Goal: Task Accomplishment & Management: Manage account settings

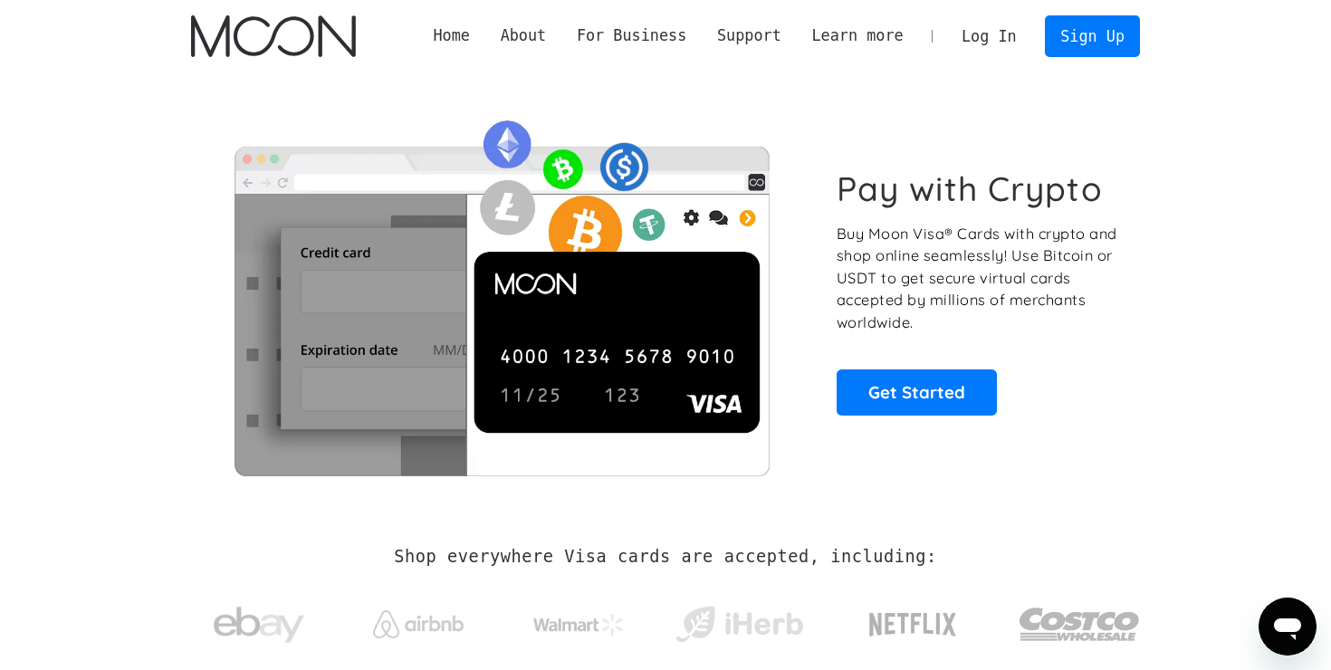
click at [981, 36] on link "Log In" at bounding box center [988, 36] width 85 height 40
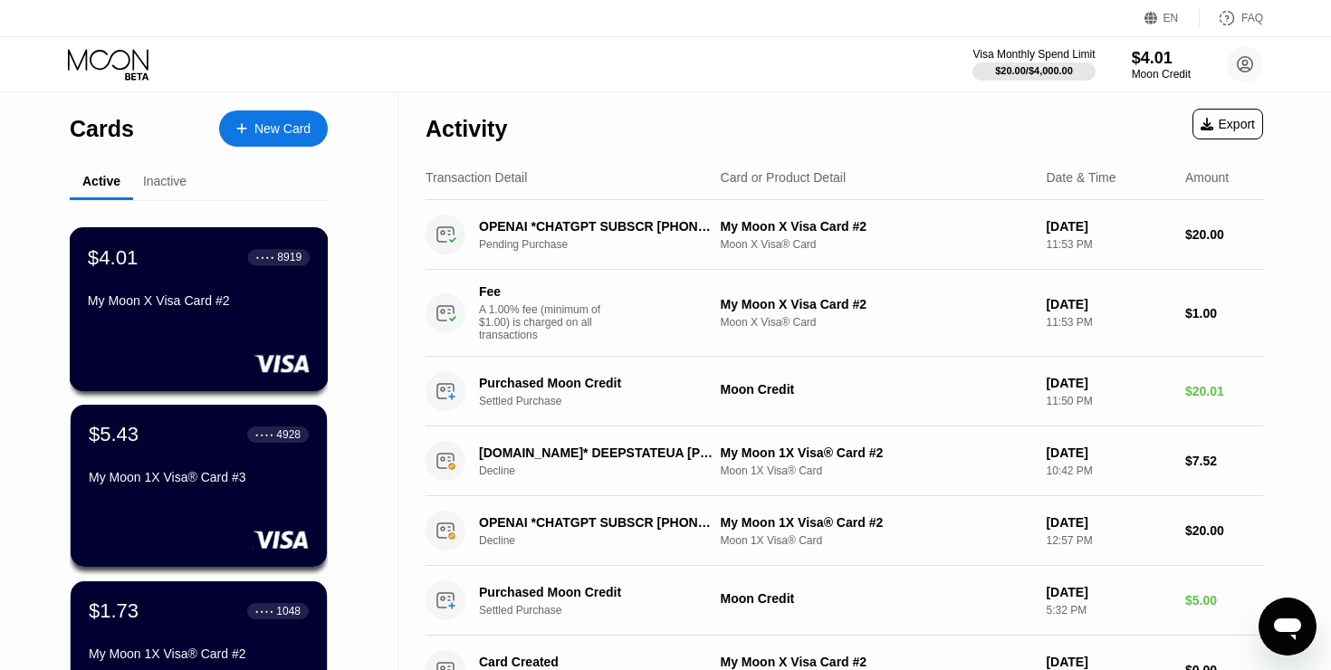
click at [185, 467] on div "$5.43 ● ● ● ● 4928 My Moon 1X Visa® Card #3" at bounding box center [199, 457] width 220 height 69
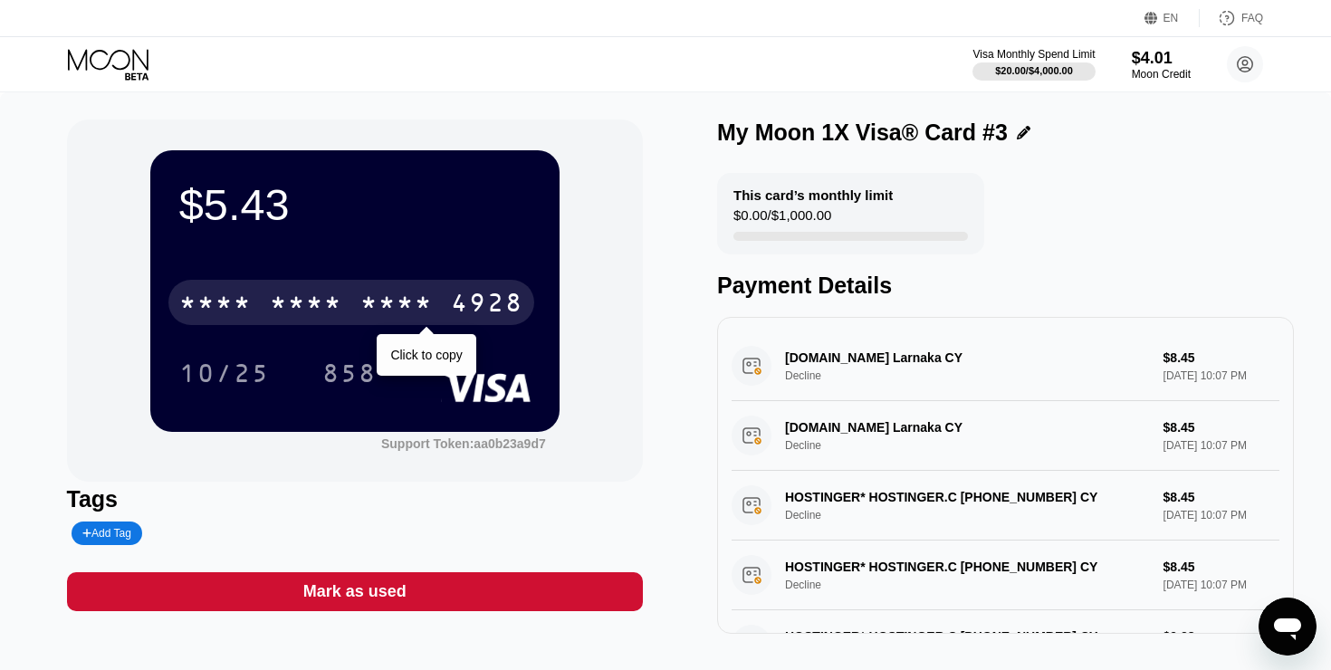
click at [295, 296] on div "* * * *" at bounding box center [306, 305] width 72 height 29
click at [420, 313] on div "2936" at bounding box center [396, 305] width 72 height 29
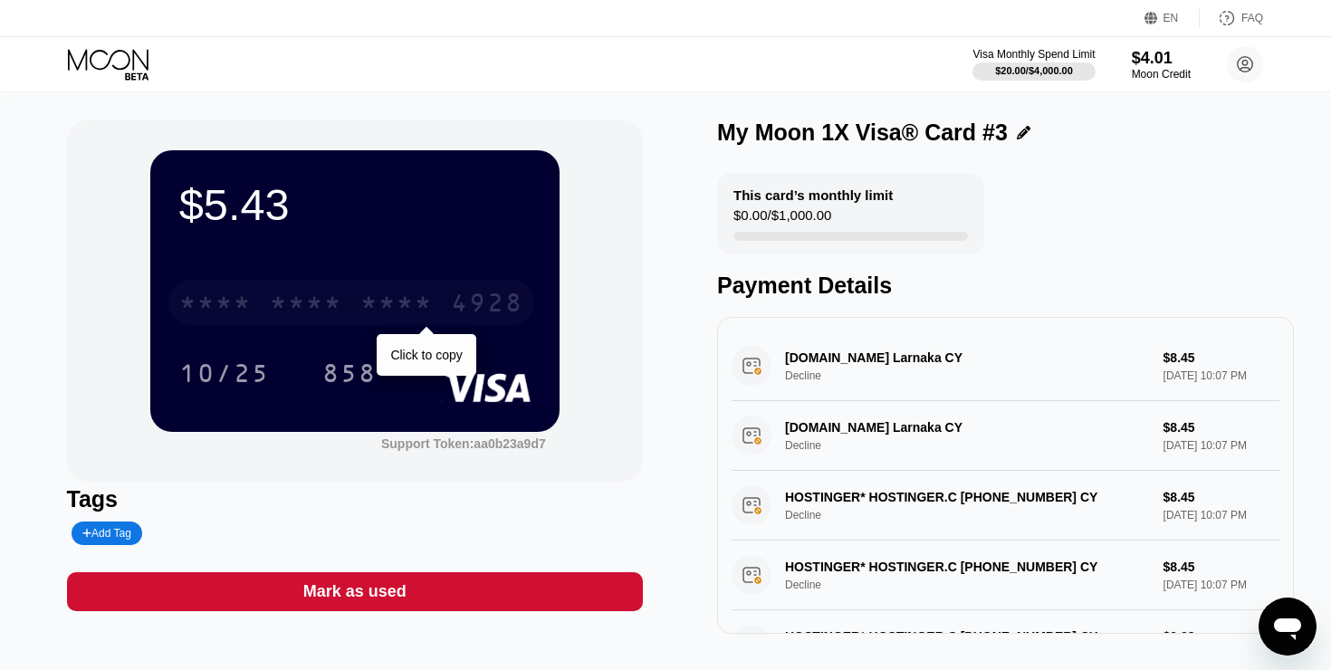
click at [321, 299] on div "* * * *" at bounding box center [306, 305] width 72 height 29
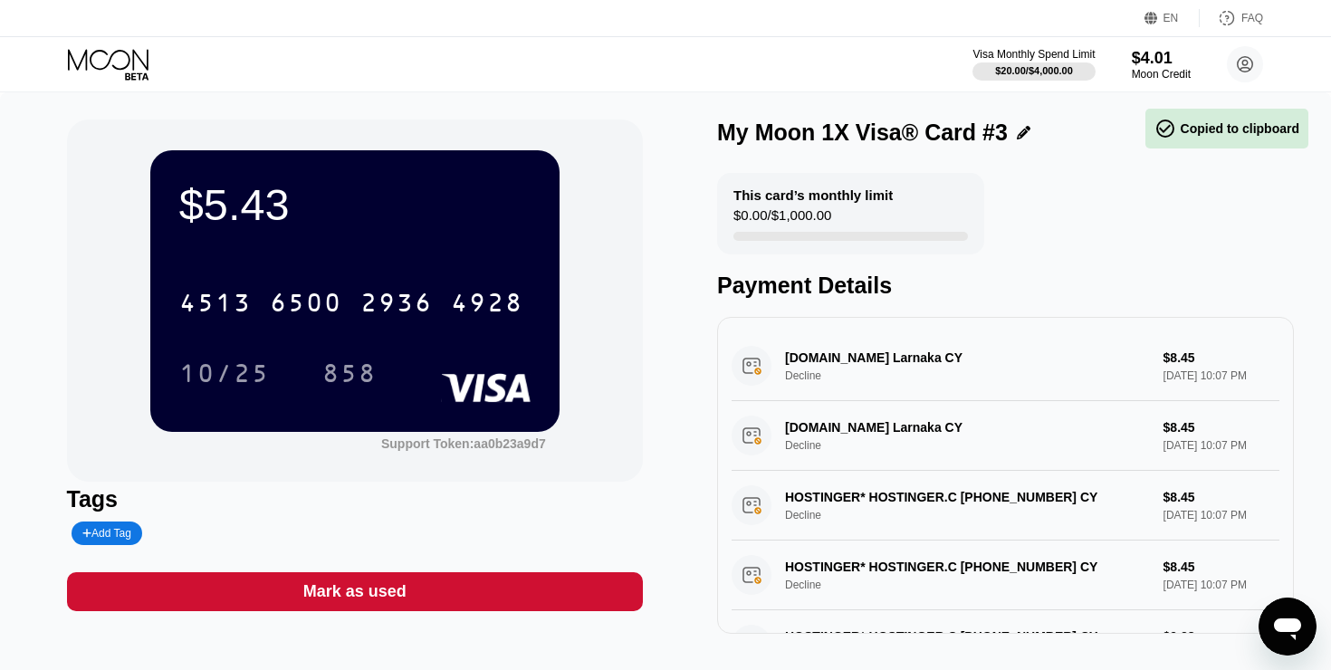
click at [377, 277] on div "[CREDIT_CARD_NUMBER]" at bounding box center [354, 297] width 351 height 62
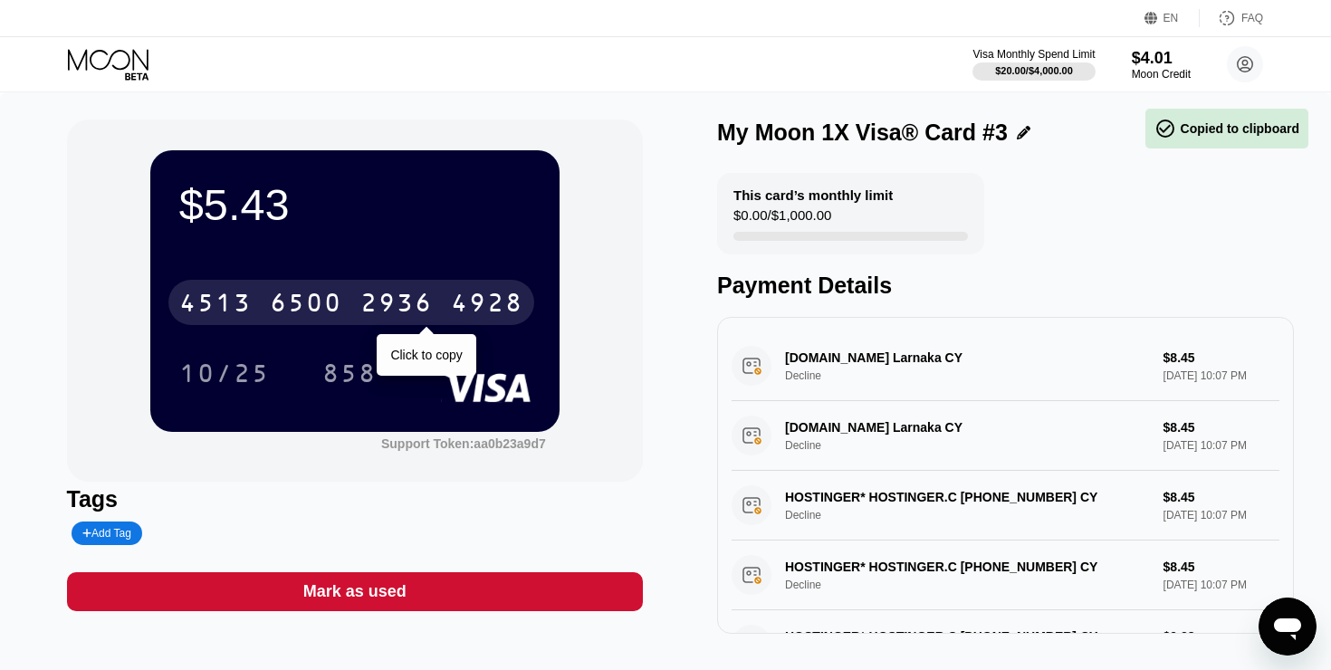
click at [363, 305] on div "2936" at bounding box center [396, 305] width 72 height 29
